Goal: Obtain resource: Obtain resource

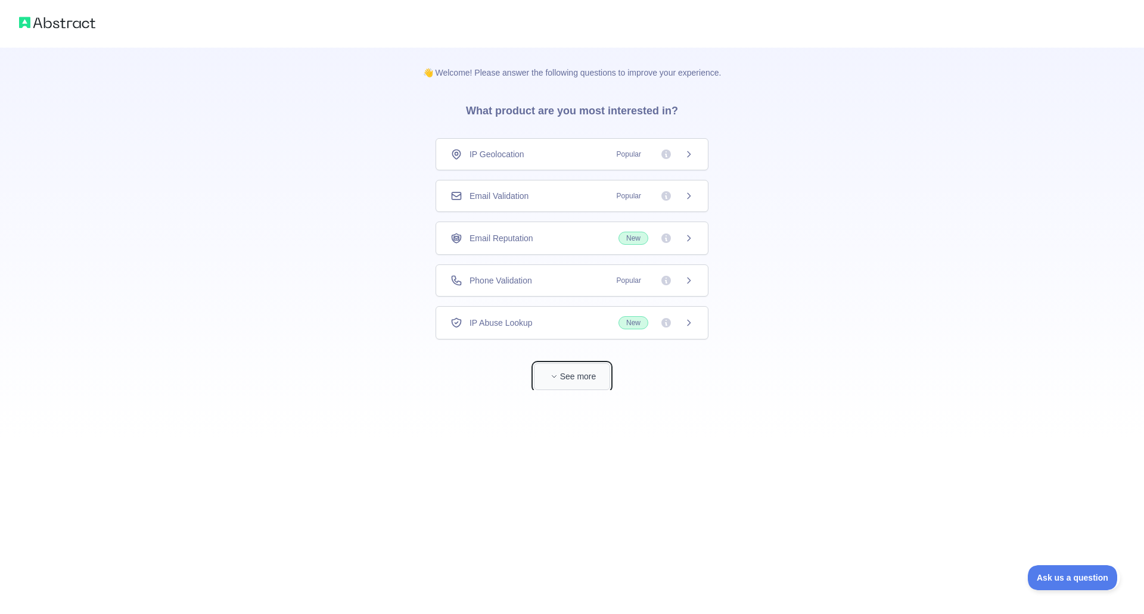
click at [559, 374] on span "button" at bounding box center [554, 377] width 12 height 12
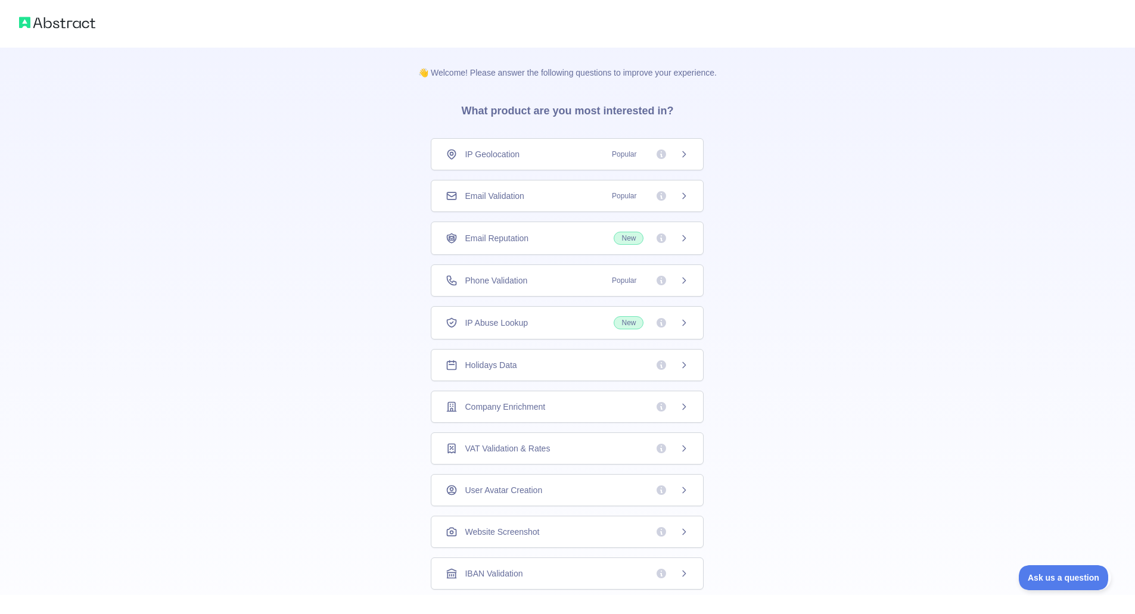
click at [679, 370] on icon at bounding box center [684, 366] width 10 height 10
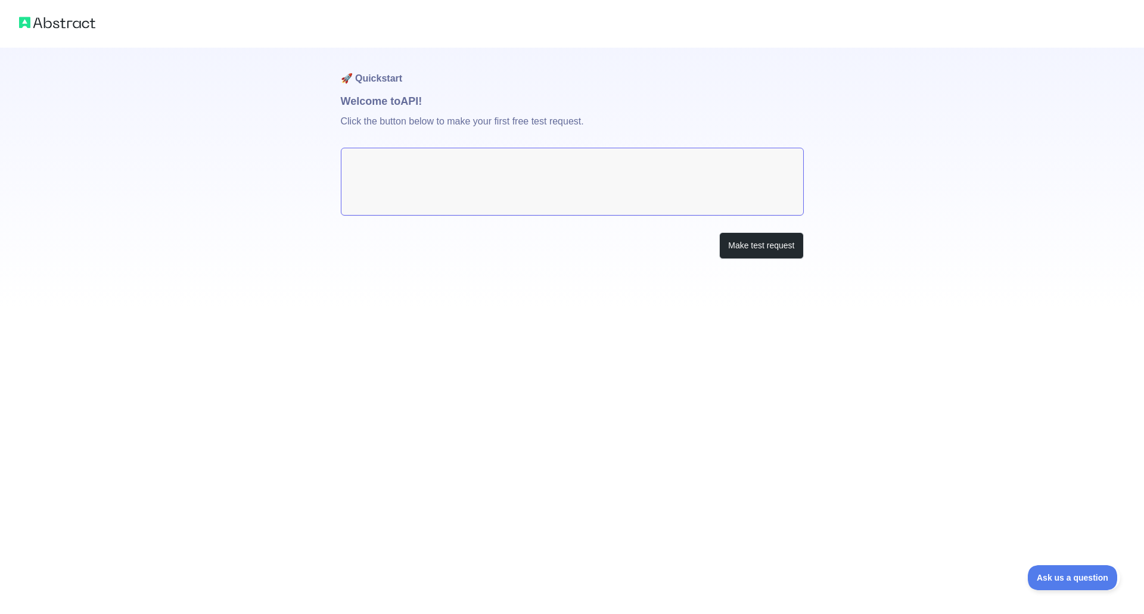
click at [404, 119] on p "Click the button below to make your first free test request." at bounding box center [572, 129] width 463 height 38
click at [660, 190] on textarea at bounding box center [572, 182] width 463 height 68
click at [746, 247] on button "Make test request" at bounding box center [761, 245] width 84 height 27
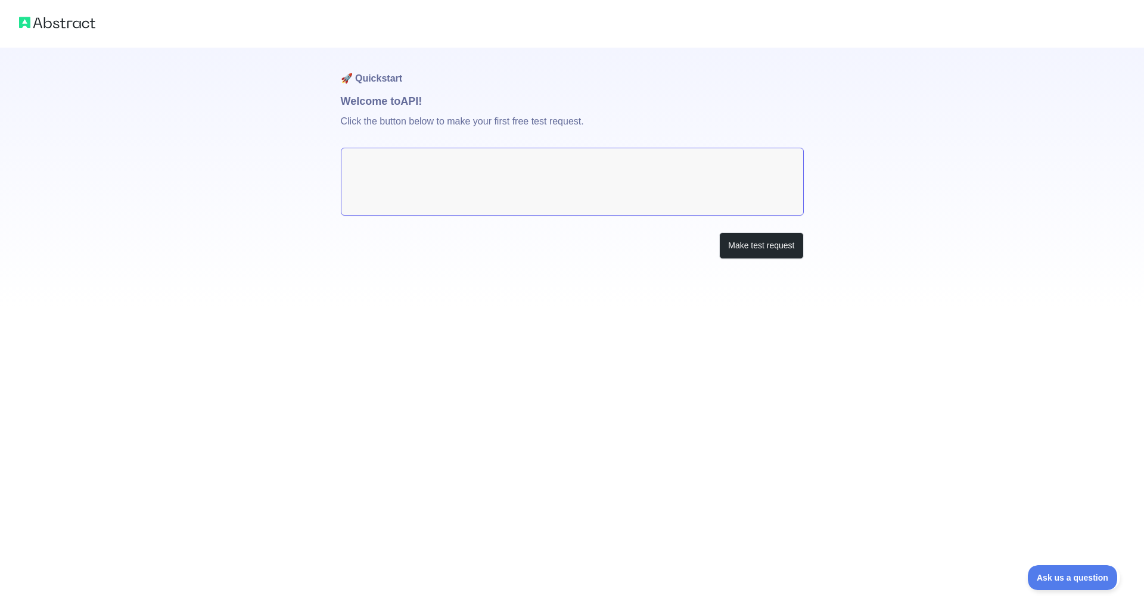
click at [647, 176] on textarea at bounding box center [572, 182] width 463 height 68
click at [48, 28] on img at bounding box center [57, 22] width 76 height 17
click at [43, 18] on img at bounding box center [57, 22] width 76 height 17
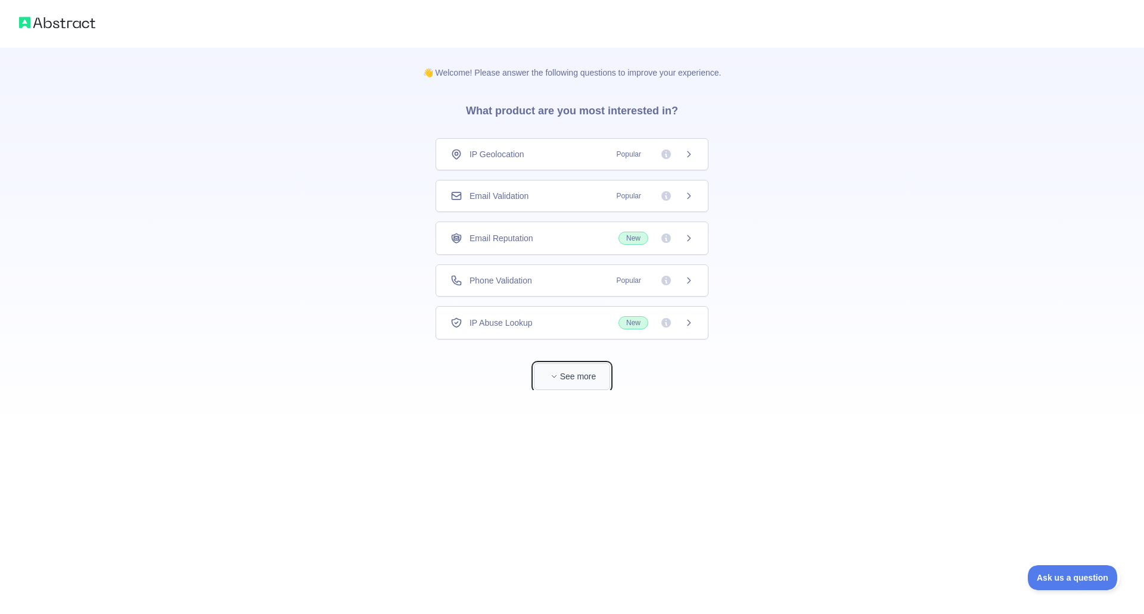
click at [567, 381] on button "See more" at bounding box center [572, 377] width 76 height 27
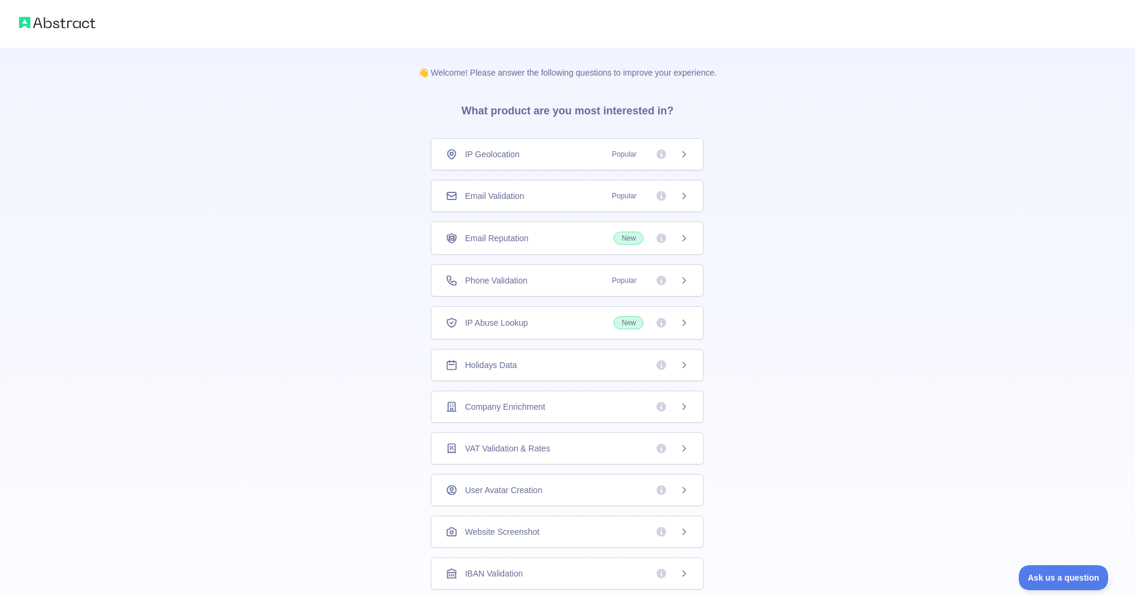
drag, startPoint x: 680, startPoint y: 365, endPoint x: 654, endPoint y: 367, distance: 26.3
click at [656, 367] on span at bounding box center [672, 365] width 33 height 12
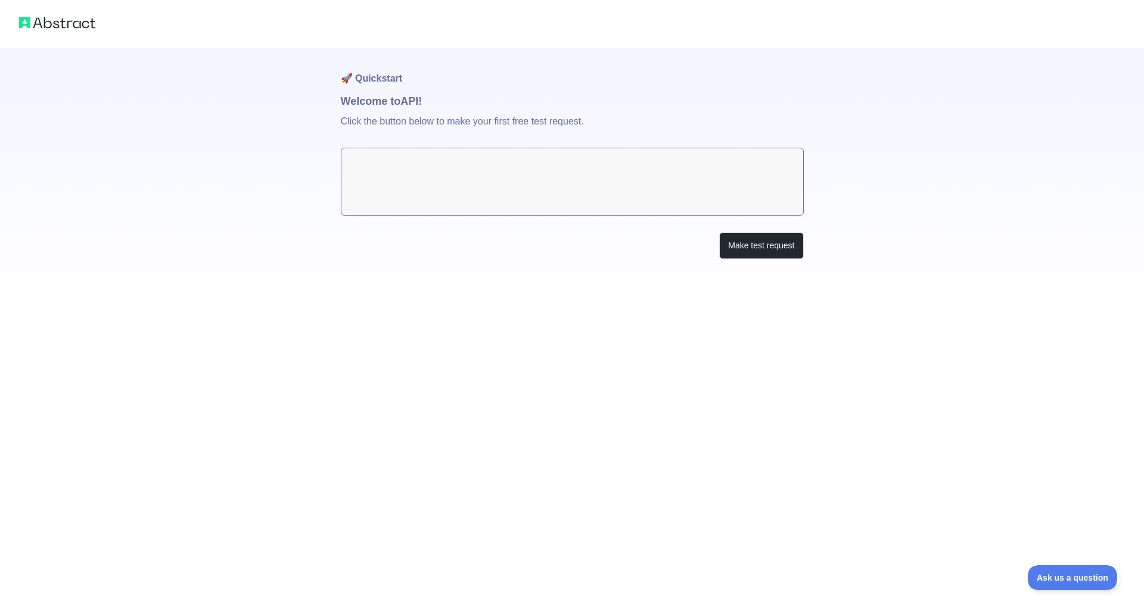
click at [474, 203] on textarea at bounding box center [572, 182] width 463 height 68
click at [362, 117] on p "Click the button below to make your first free test request." at bounding box center [572, 129] width 463 height 38
click at [363, 123] on p "Click the button below to make your first free test request." at bounding box center [572, 129] width 463 height 38
click at [355, 107] on h1 "Welcome to API!" at bounding box center [572, 101] width 463 height 17
drag, startPoint x: 447, startPoint y: 126, endPoint x: 513, endPoint y: 173, distance: 80.4
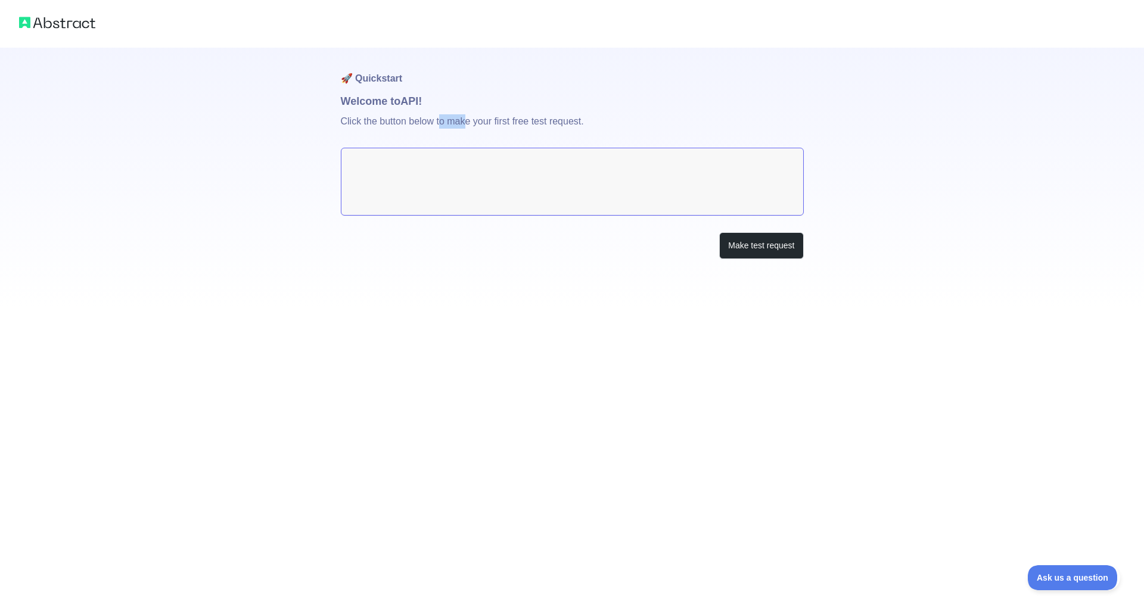
click at [468, 139] on p "Click the button below to make your first free test request." at bounding box center [572, 129] width 463 height 38
drag, startPoint x: 513, startPoint y: 173, endPoint x: 522, endPoint y: 179, distance: 11.6
click at [520, 178] on textarea at bounding box center [572, 182] width 463 height 68
click at [523, 180] on textarea at bounding box center [572, 182] width 463 height 68
drag, startPoint x: 523, startPoint y: 180, endPoint x: 641, endPoint y: 201, distance: 119.8
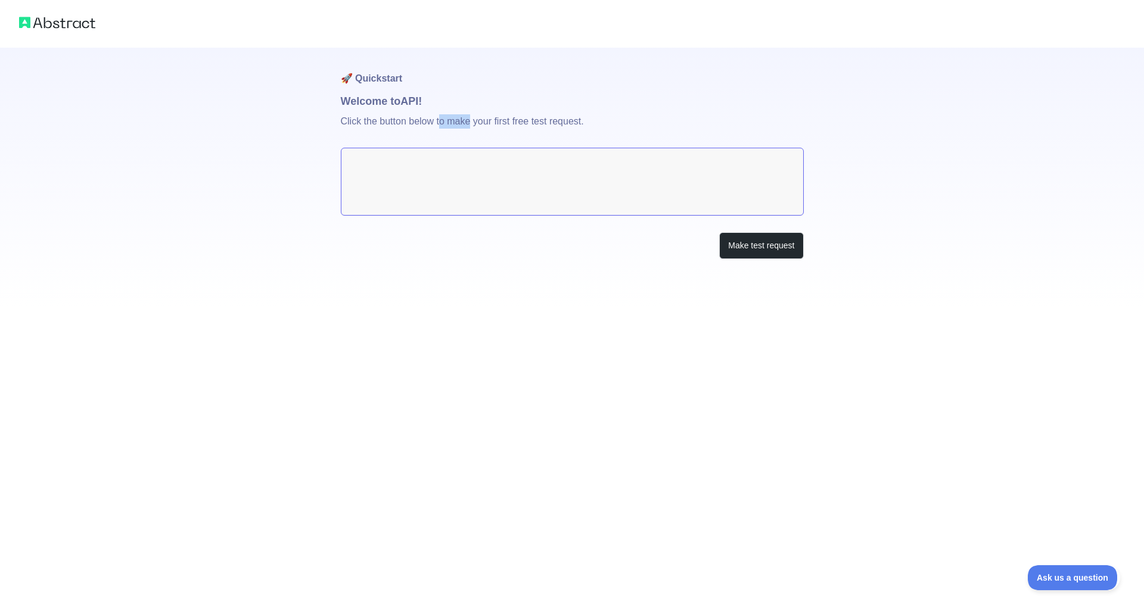
click at [523, 180] on textarea at bounding box center [572, 182] width 463 height 68
click at [603, 186] on textarea at bounding box center [572, 182] width 463 height 68
drag, startPoint x: 603, startPoint y: 186, endPoint x: 536, endPoint y: 191, distance: 67.5
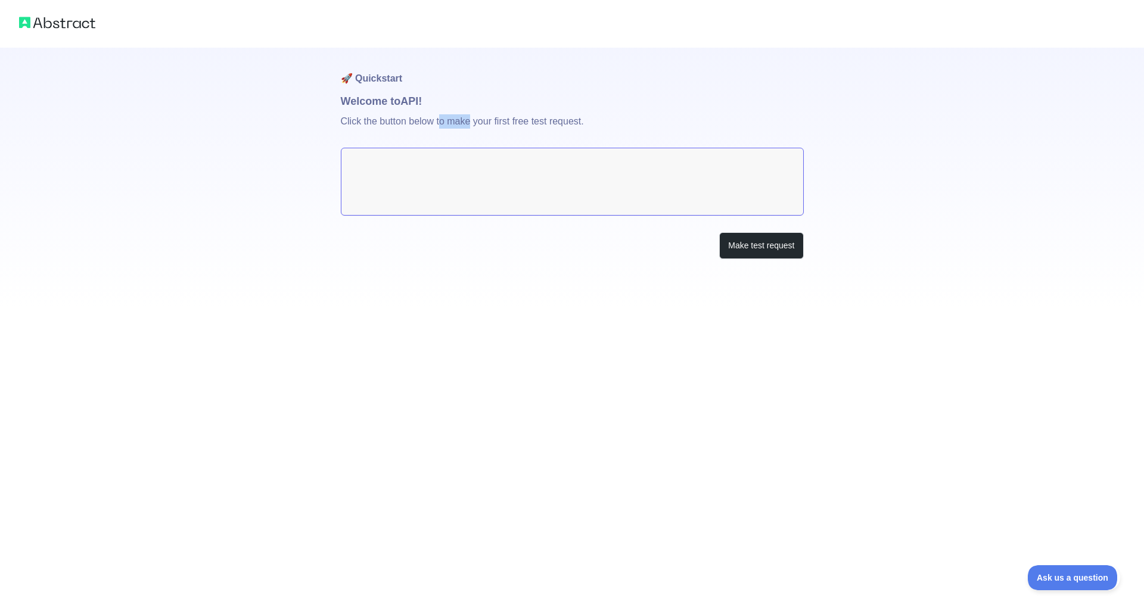
click at [597, 187] on textarea at bounding box center [572, 182] width 463 height 68
drag, startPoint x: 536, startPoint y: 191, endPoint x: 415, endPoint y: 172, distance: 121.8
click at [517, 190] on textarea at bounding box center [572, 182] width 463 height 68
drag, startPoint x: 411, startPoint y: 171, endPoint x: 358, endPoint y: 162, distance: 53.9
click at [366, 164] on textarea at bounding box center [572, 182] width 463 height 68
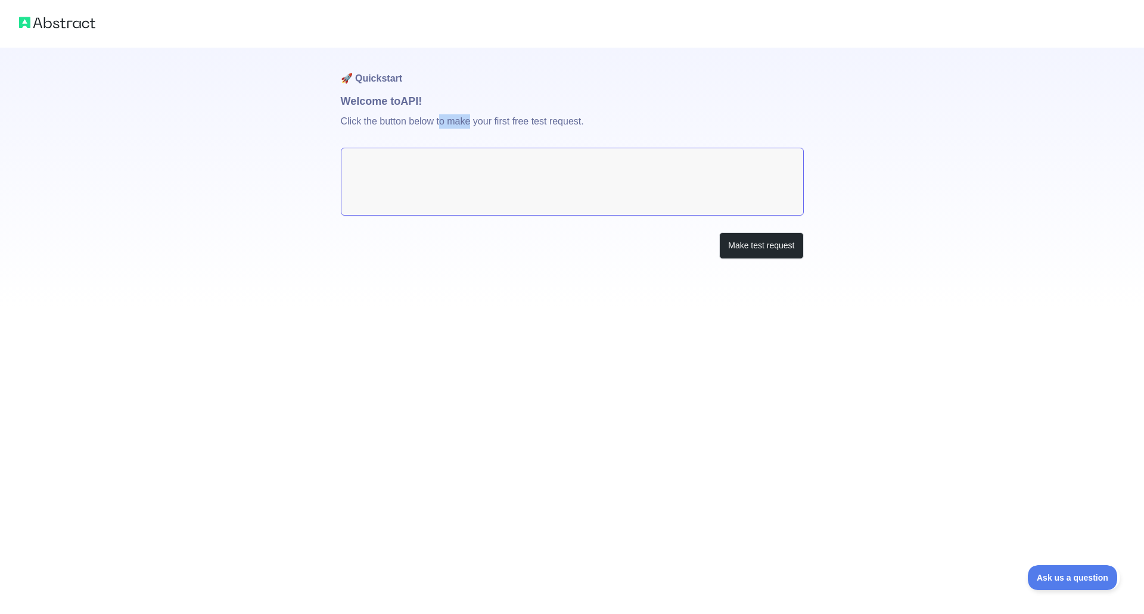
click at [356, 162] on textarea at bounding box center [572, 182] width 463 height 68
click at [53, 35] on div at bounding box center [572, 24] width 1144 height 48
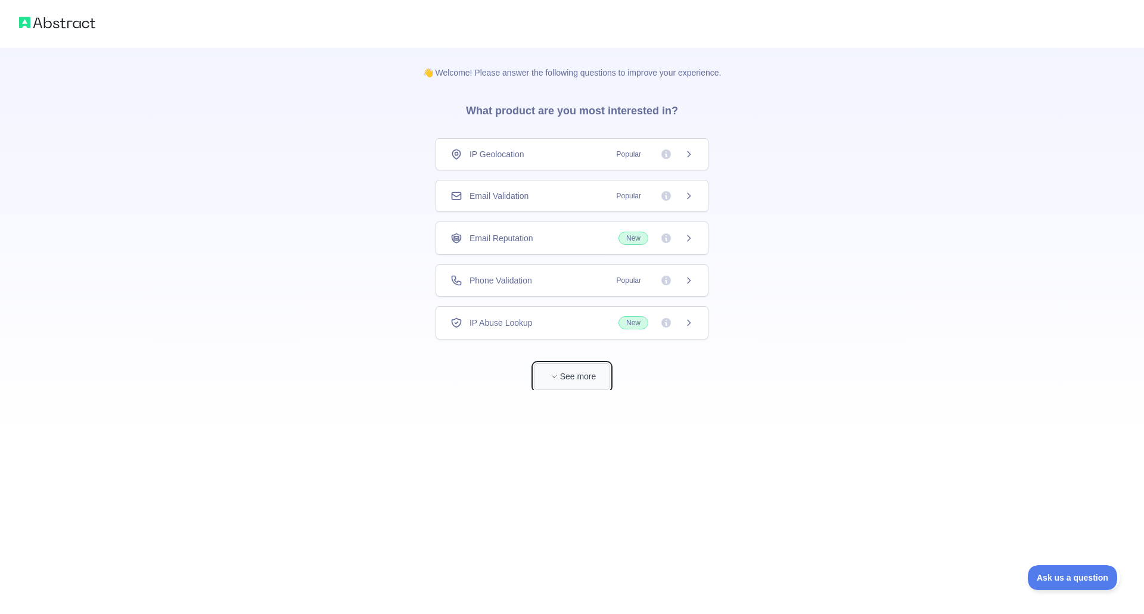
click at [550, 380] on button "See more" at bounding box center [572, 377] width 76 height 27
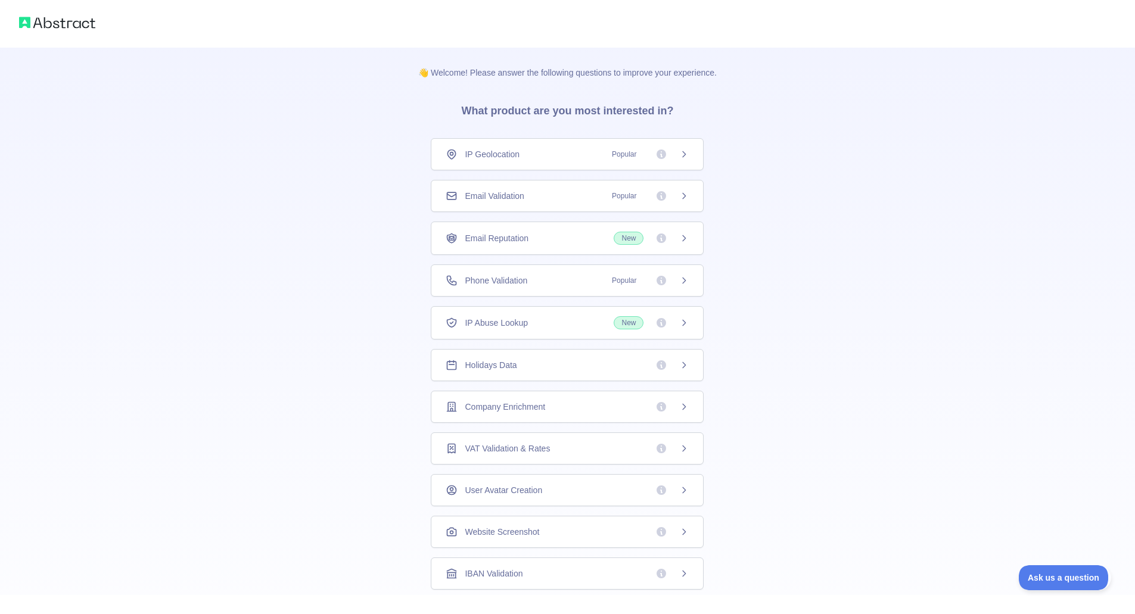
click at [533, 364] on div "Holidays Data" at bounding box center [567, 365] width 243 height 12
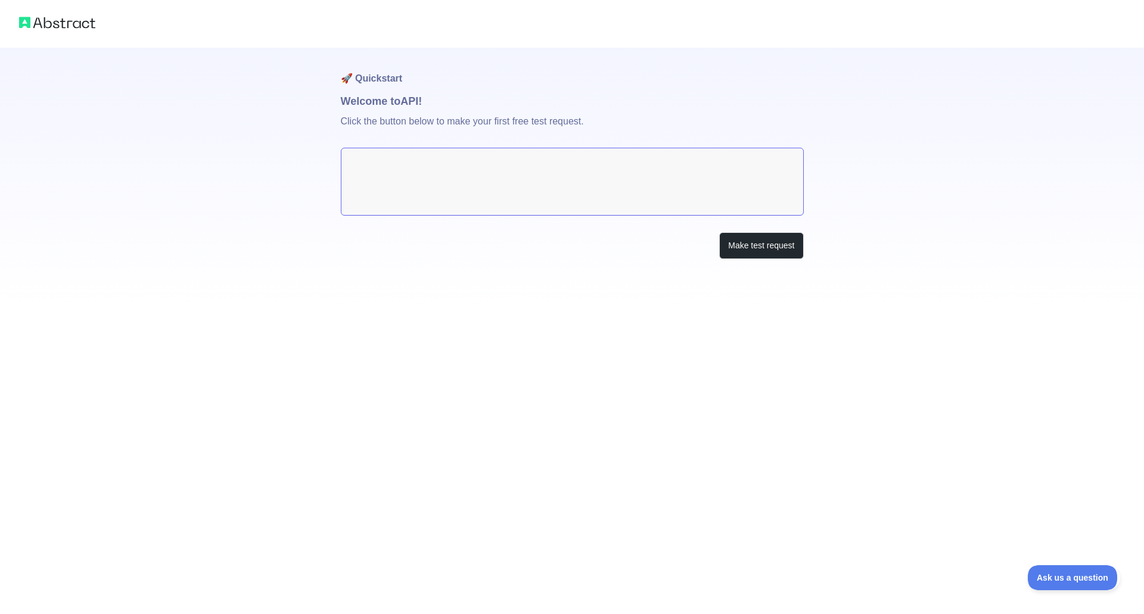
click at [460, 179] on textarea at bounding box center [572, 182] width 463 height 68
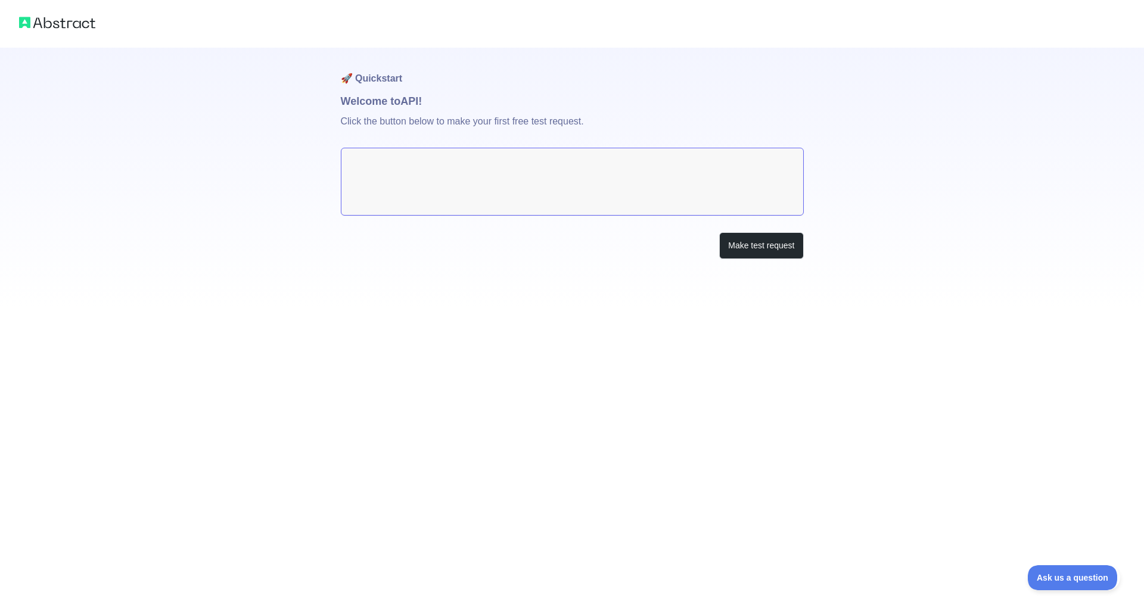
click at [614, 178] on textarea at bounding box center [572, 182] width 463 height 68
click at [640, 163] on textarea at bounding box center [572, 182] width 463 height 68
click at [627, 183] on textarea at bounding box center [572, 182] width 463 height 68
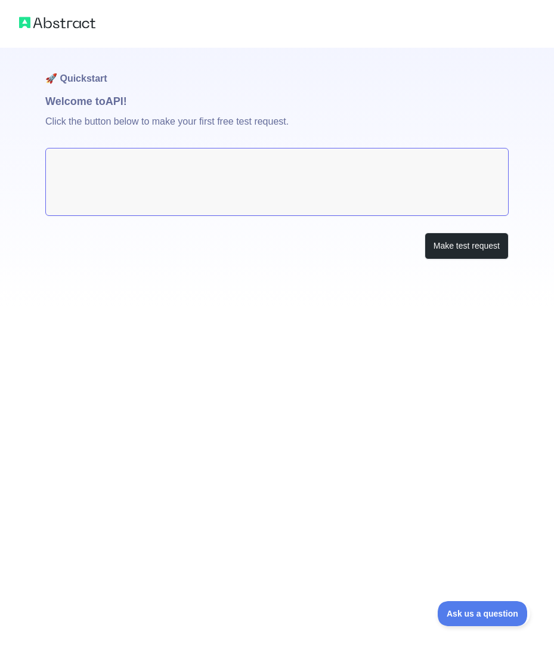
click at [440, 178] on textarea at bounding box center [276, 182] width 463 height 68
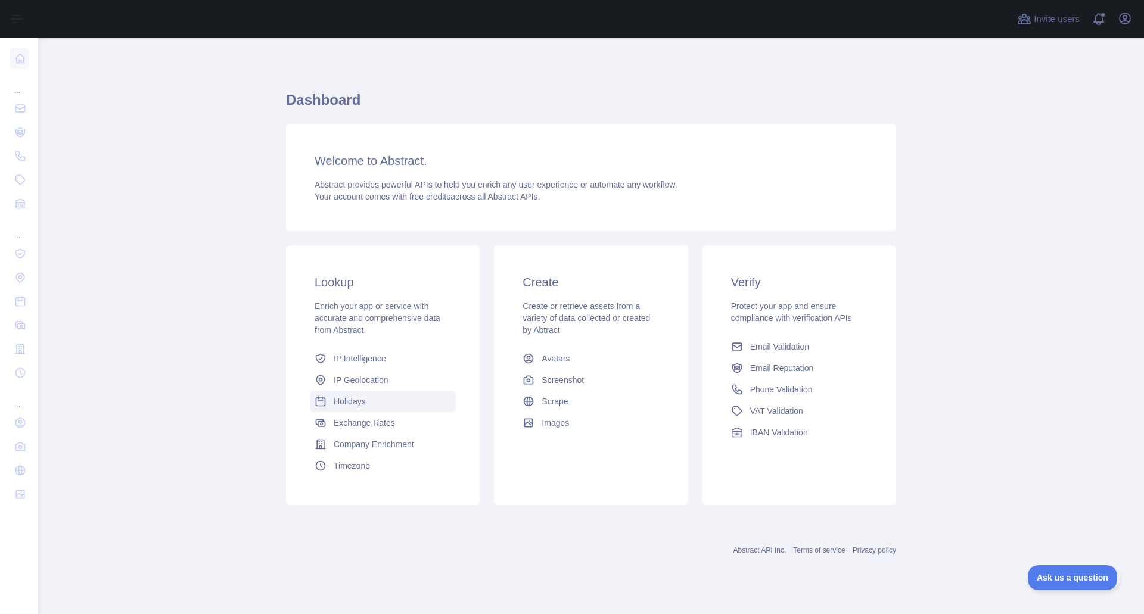
click at [359, 402] on span "Holidays" at bounding box center [350, 402] width 32 height 12
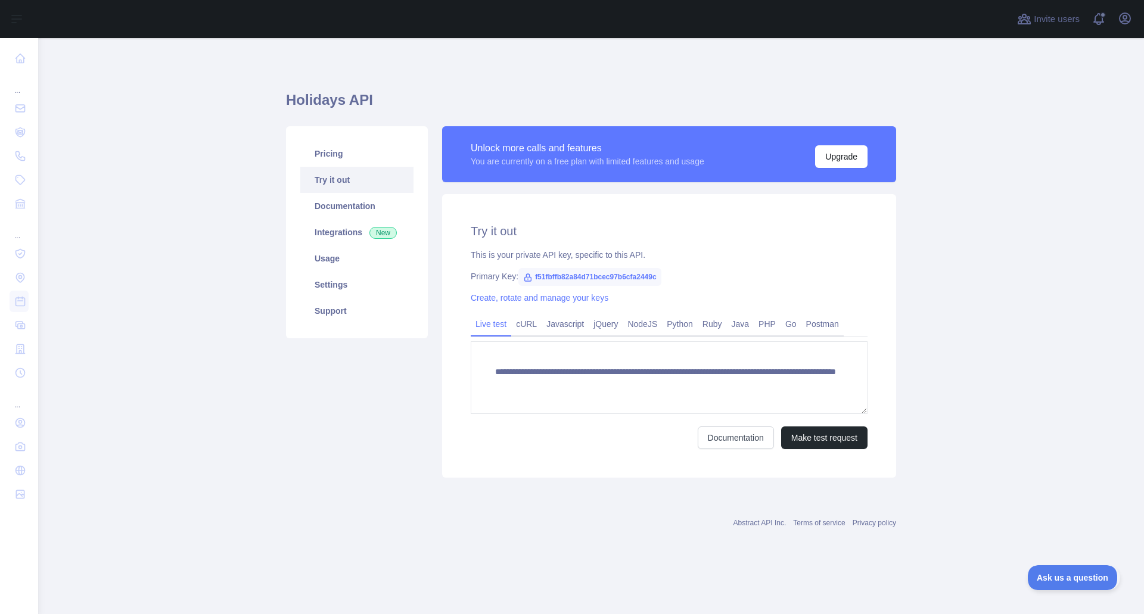
click at [555, 281] on span "f51fbffb82a84d71bcec97b6cfa2449c" at bounding box center [590, 277] width 142 height 18
copy span "f51fbffb82a84d71bcec97b6cfa2449c"
